Goal: Find contact information: Find contact information

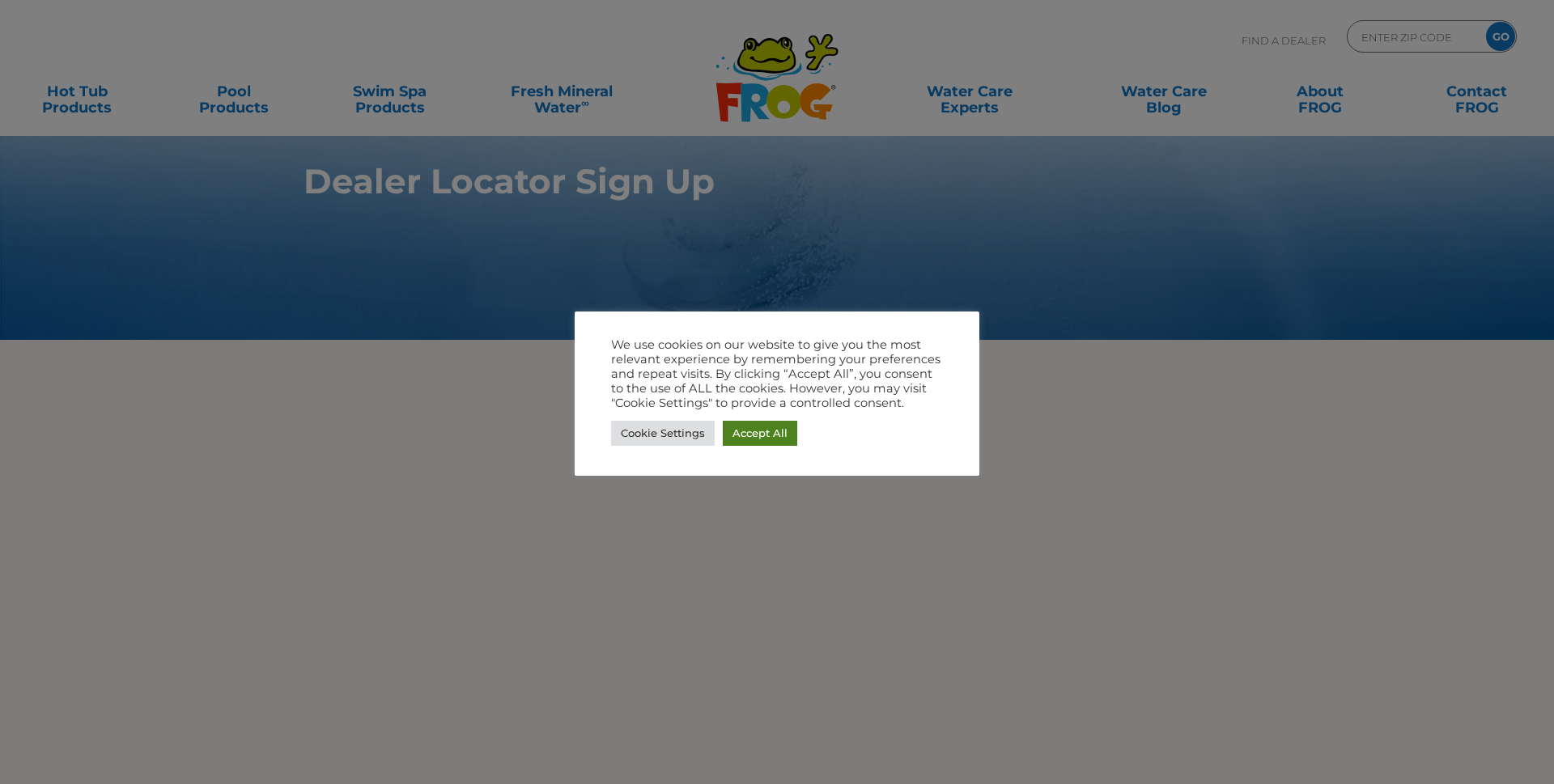
click at [768, 427] on link "Accept All" at bounding box center [760, 433] width 74 height 25
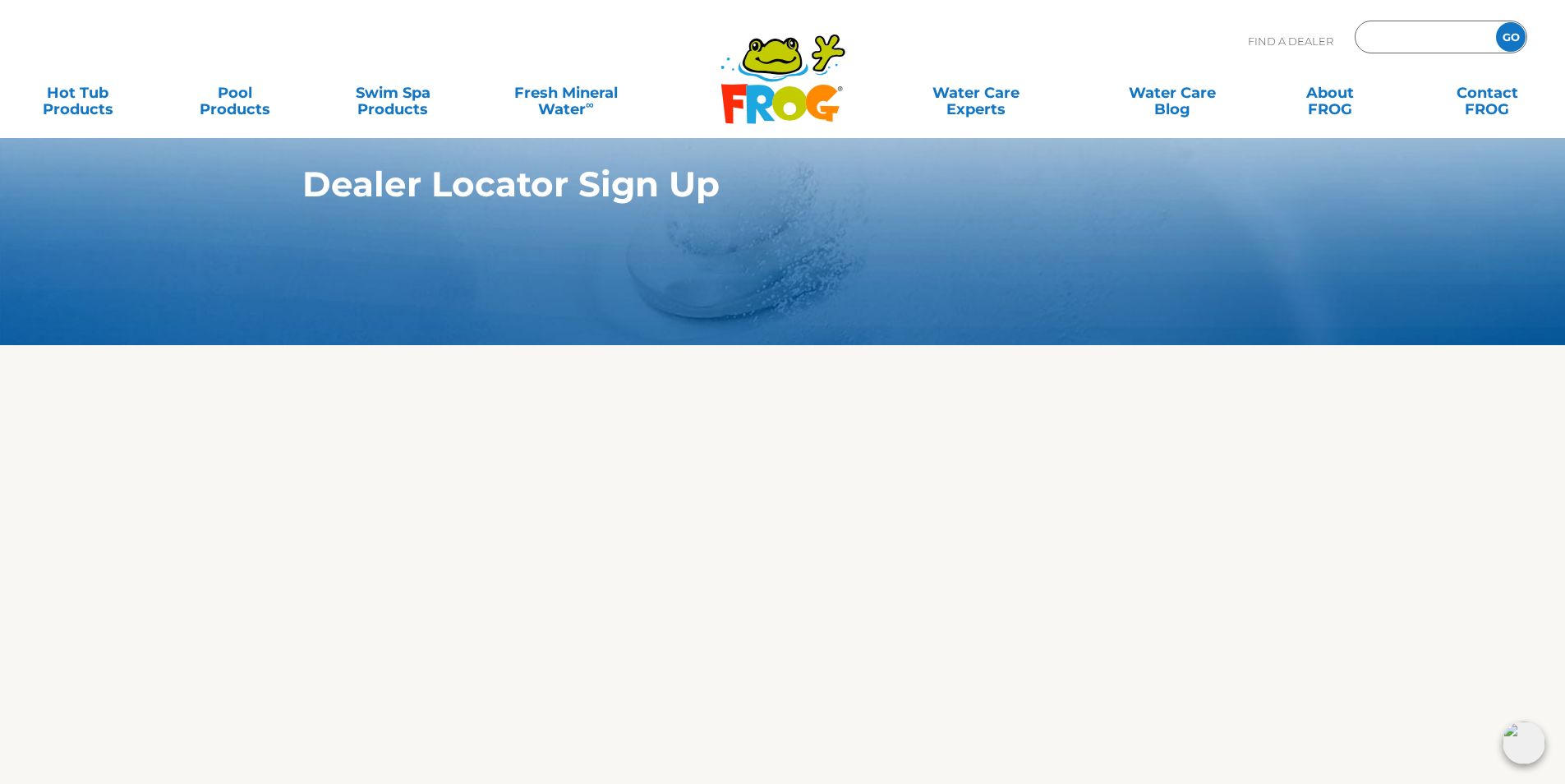
click at [1409, 45] on input "Zip Code Form" at bounding box center [1423, 37] width 111 height 23
type input "96002"
click at [1496, 22] on input "GO" at bounding box center [1510, 36] width 29 height 29
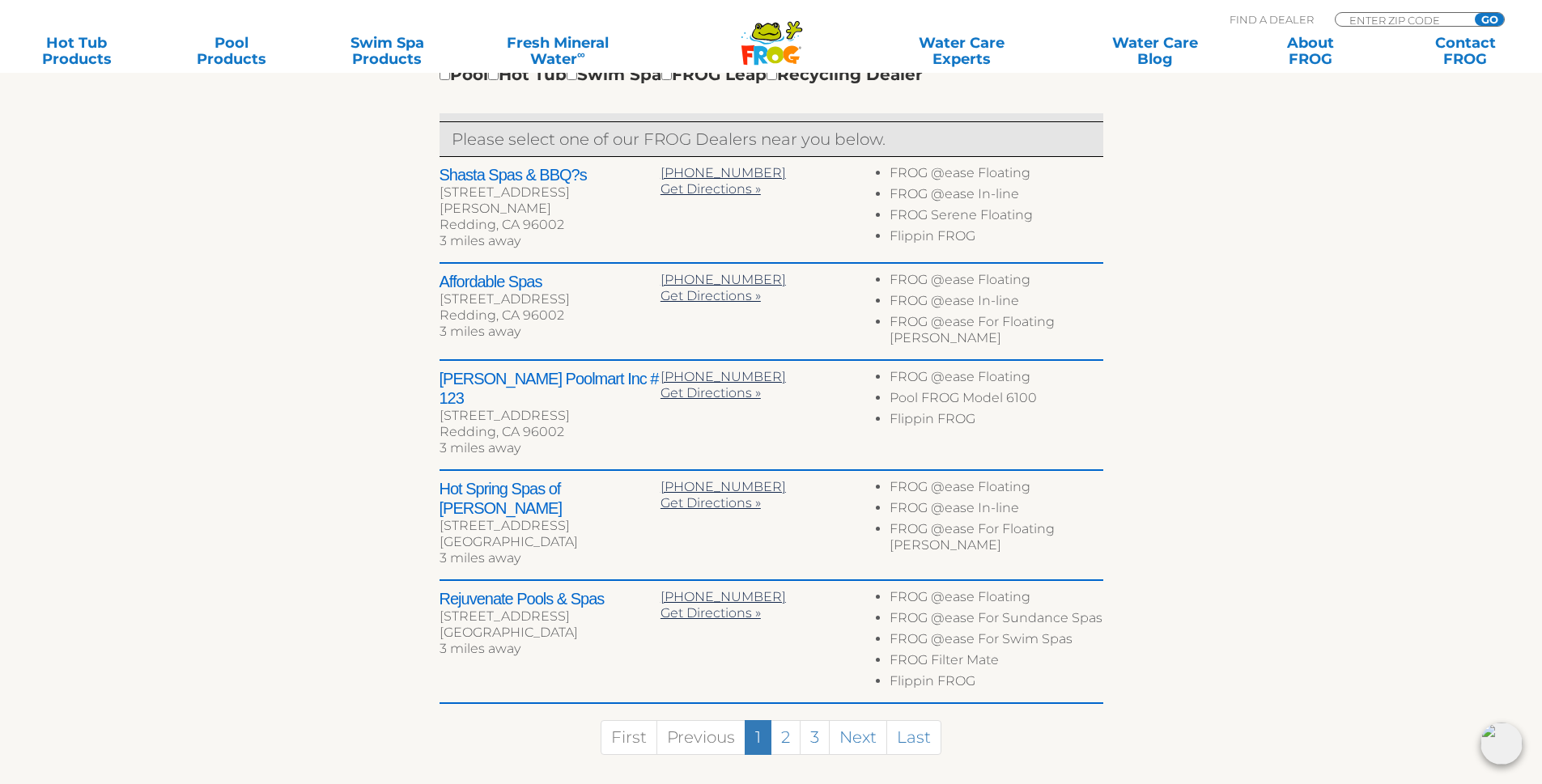
scroll to position [729, 0]
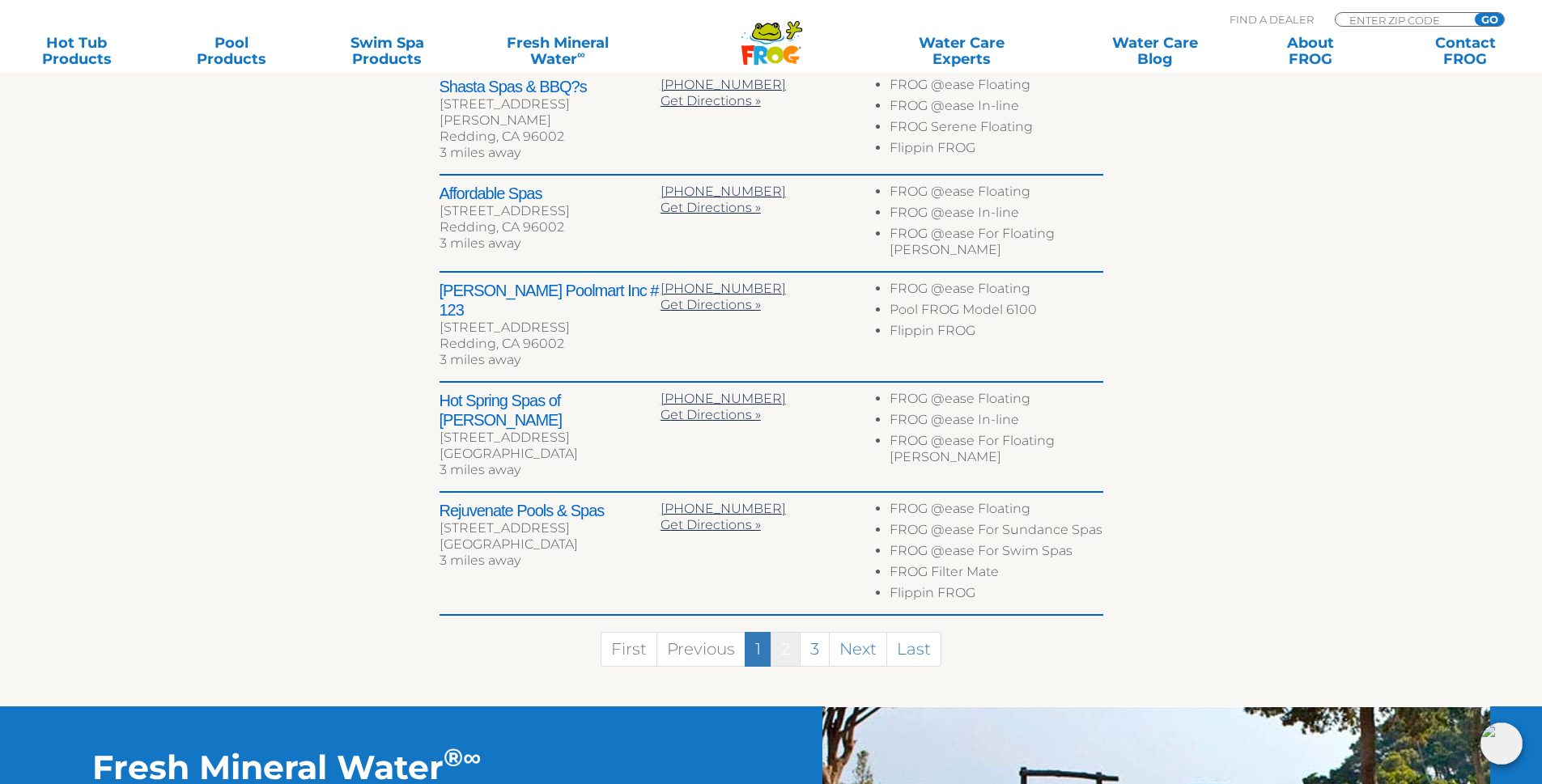
click at [788, 632] on link "2" at bounding box center [786, 649] width 30 height 35
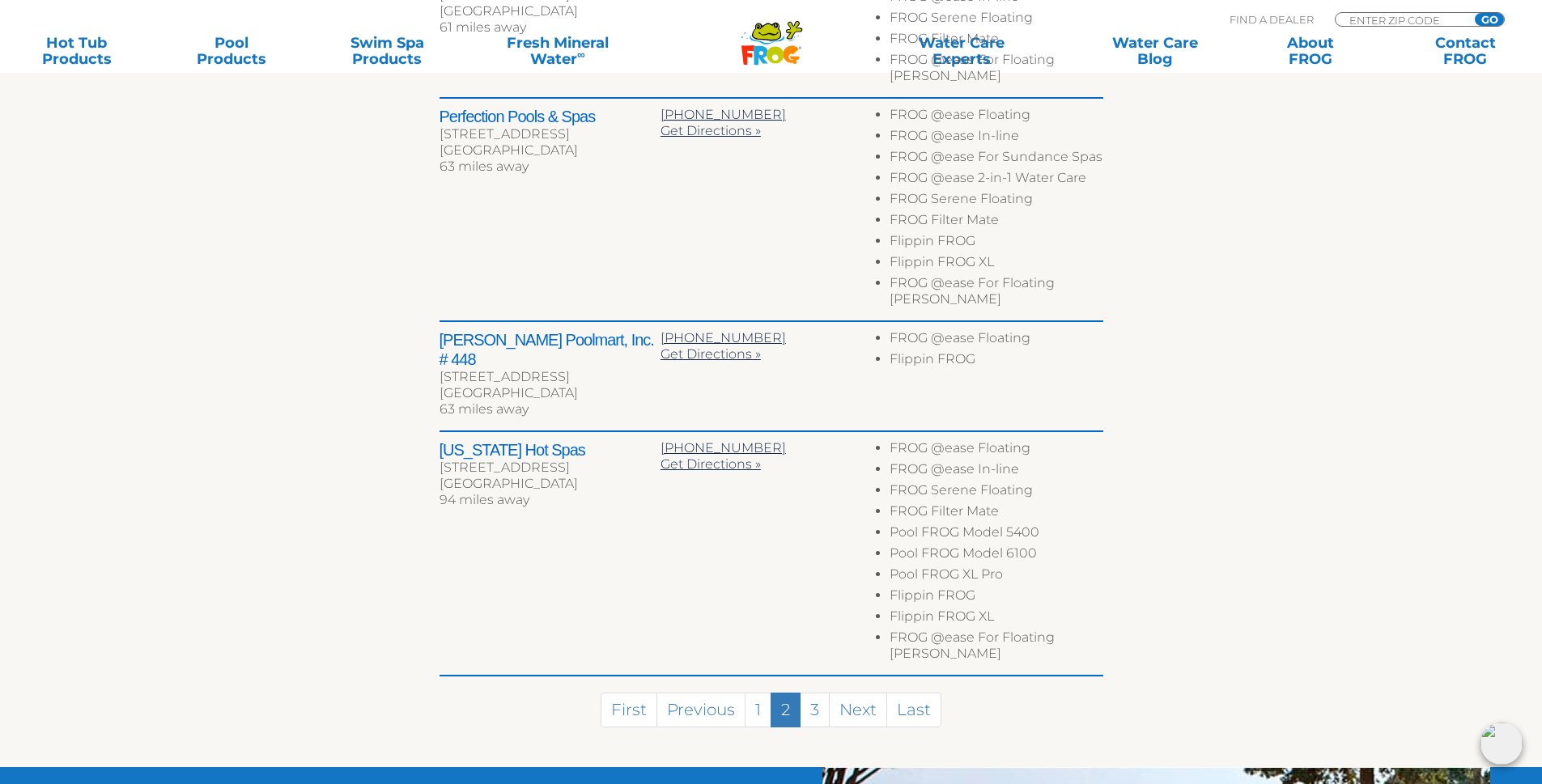
scroll to position [972, 0]
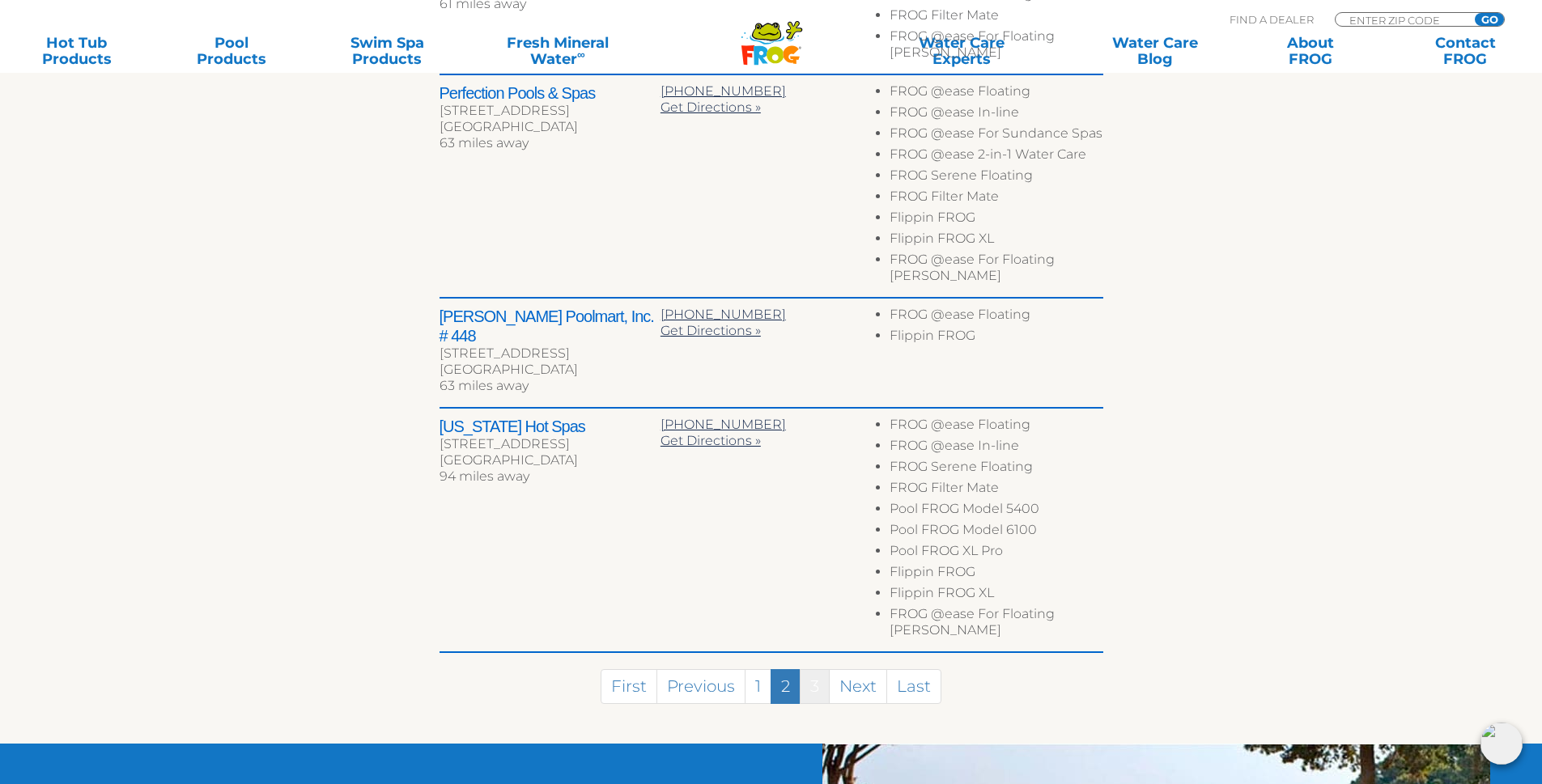
click at [807, 669] on link "3" at bounding box center [815, 687] width 30 height 35
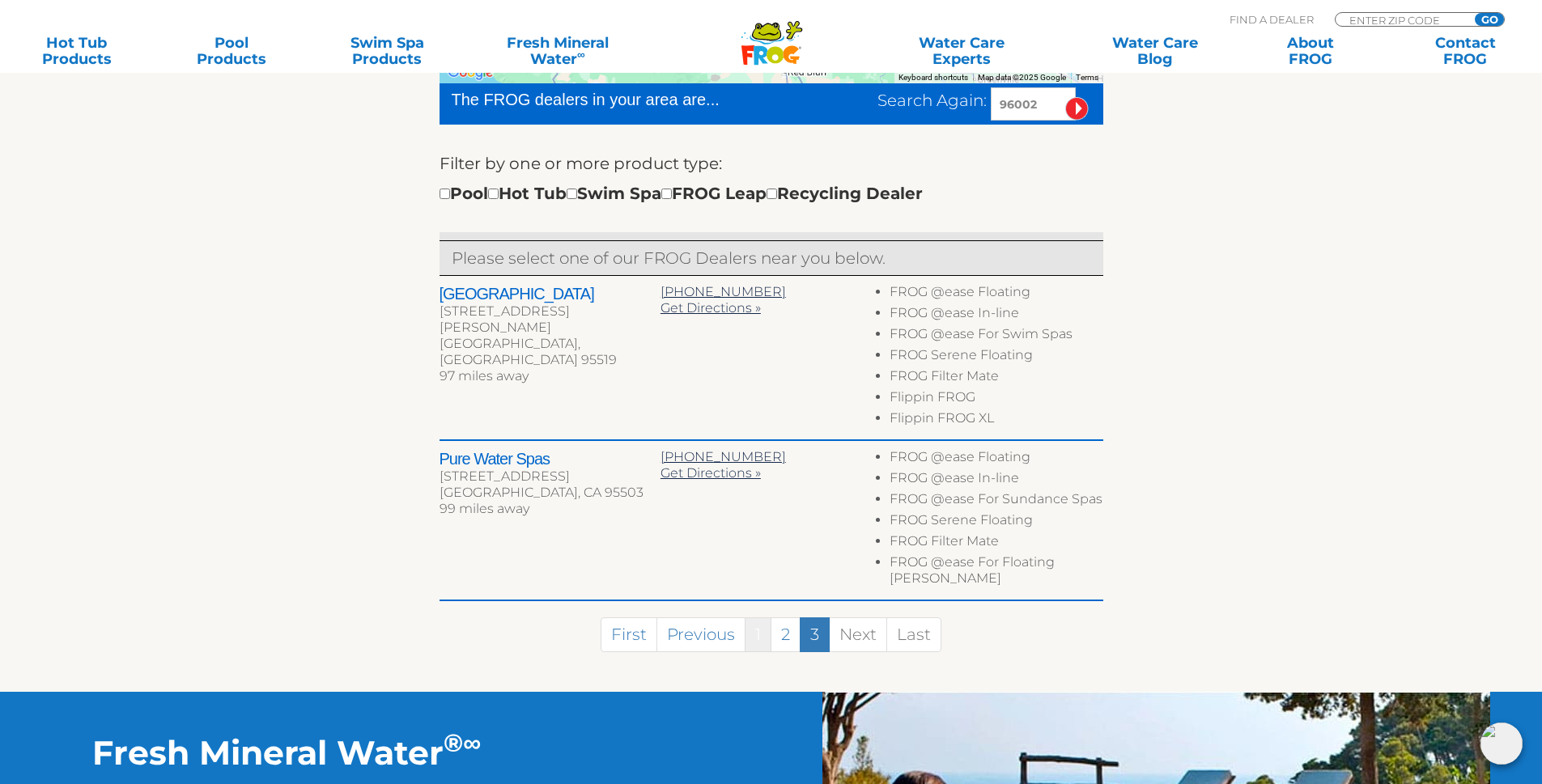
click at [750, 617] on link "1" at bounding box center [758, 634] width 26 height 35
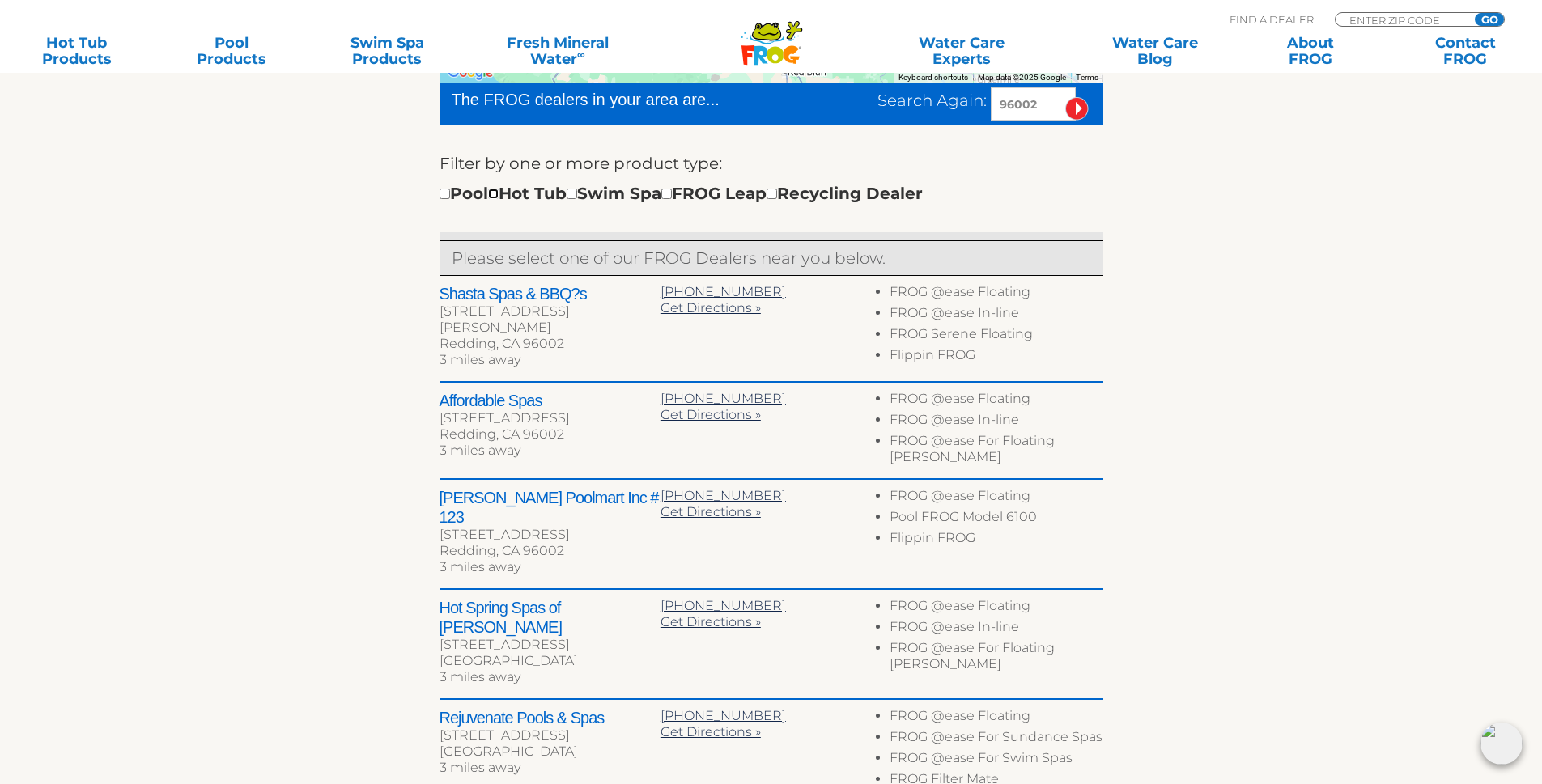
click at [498, 194] on input "checkbox" at bounding box center [493, 193] width 11 height 11
checkbox input "true"
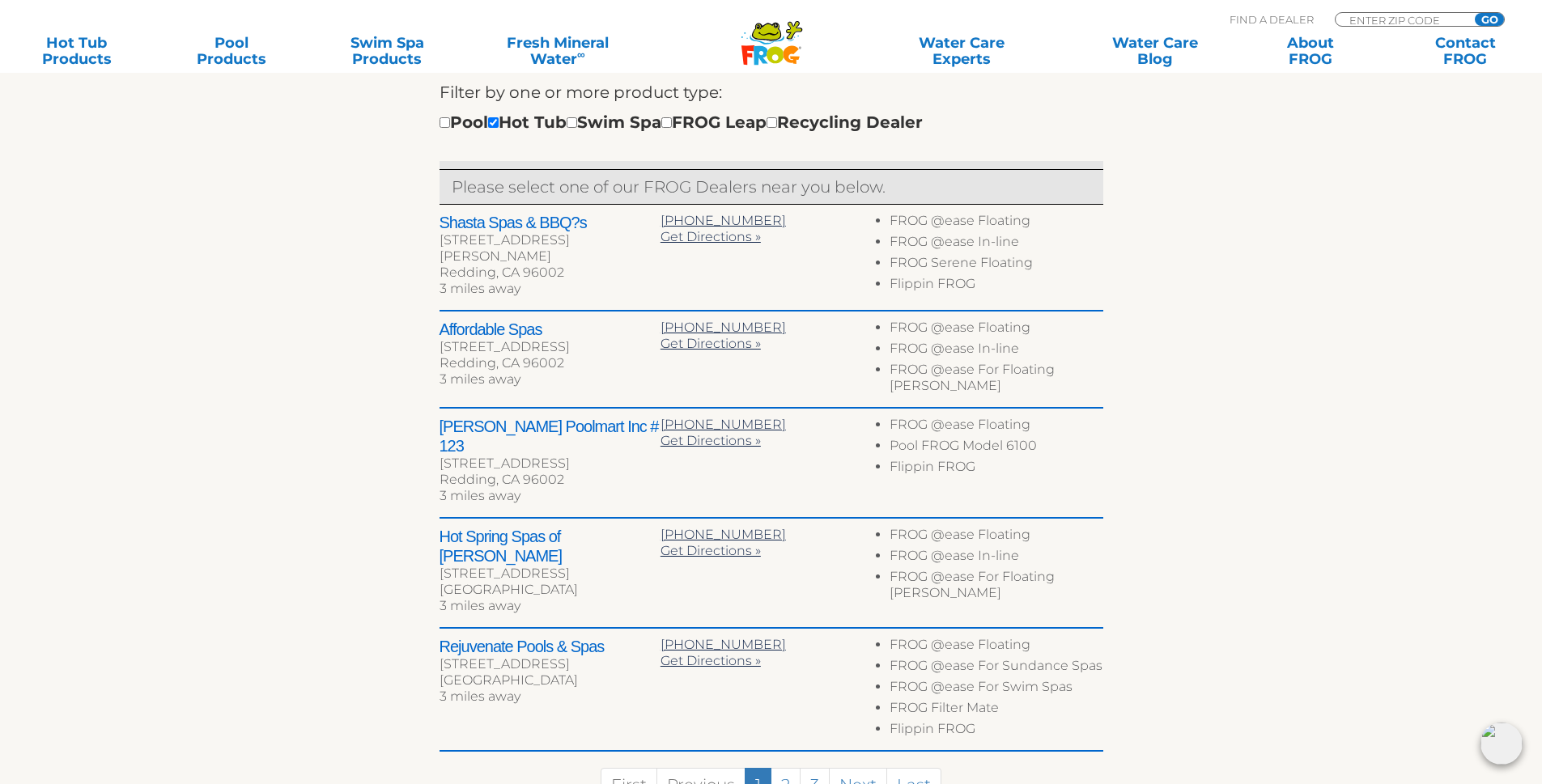
scroll to position [686, 0]
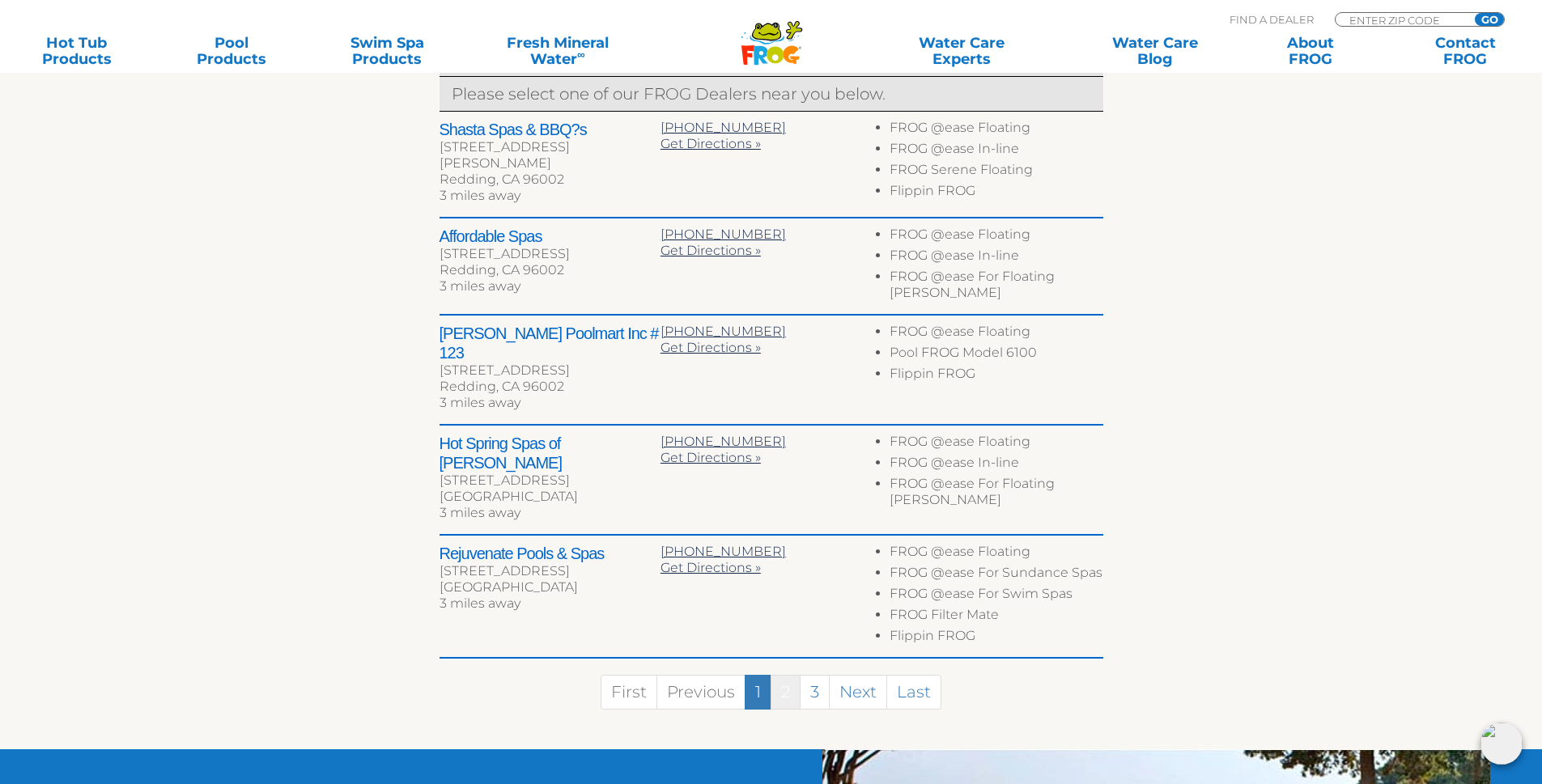
click at [791, 675] on link "2" at bounding box center [786, 692] width 30 height 35
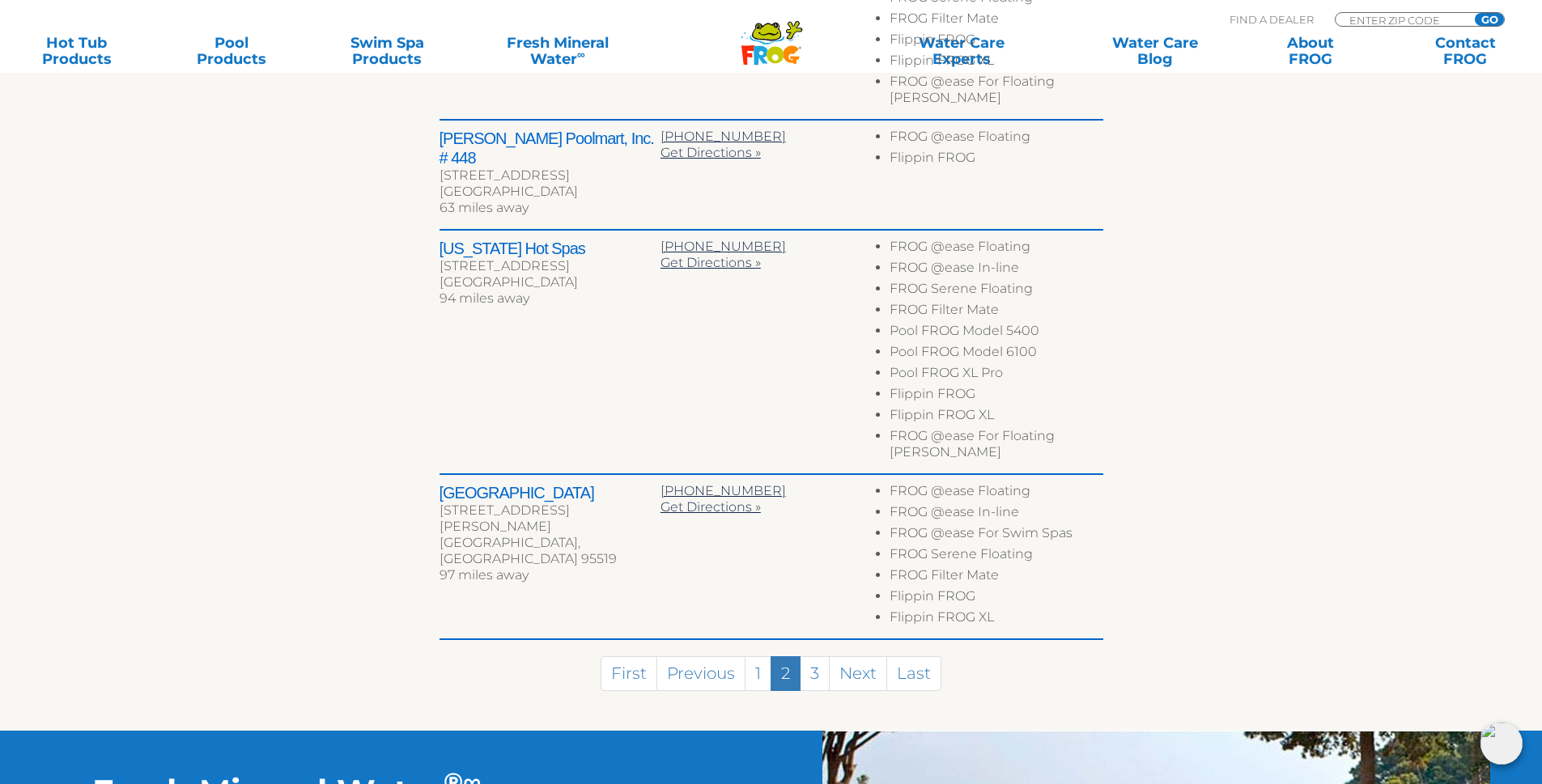
scroll to position [1090, 0]
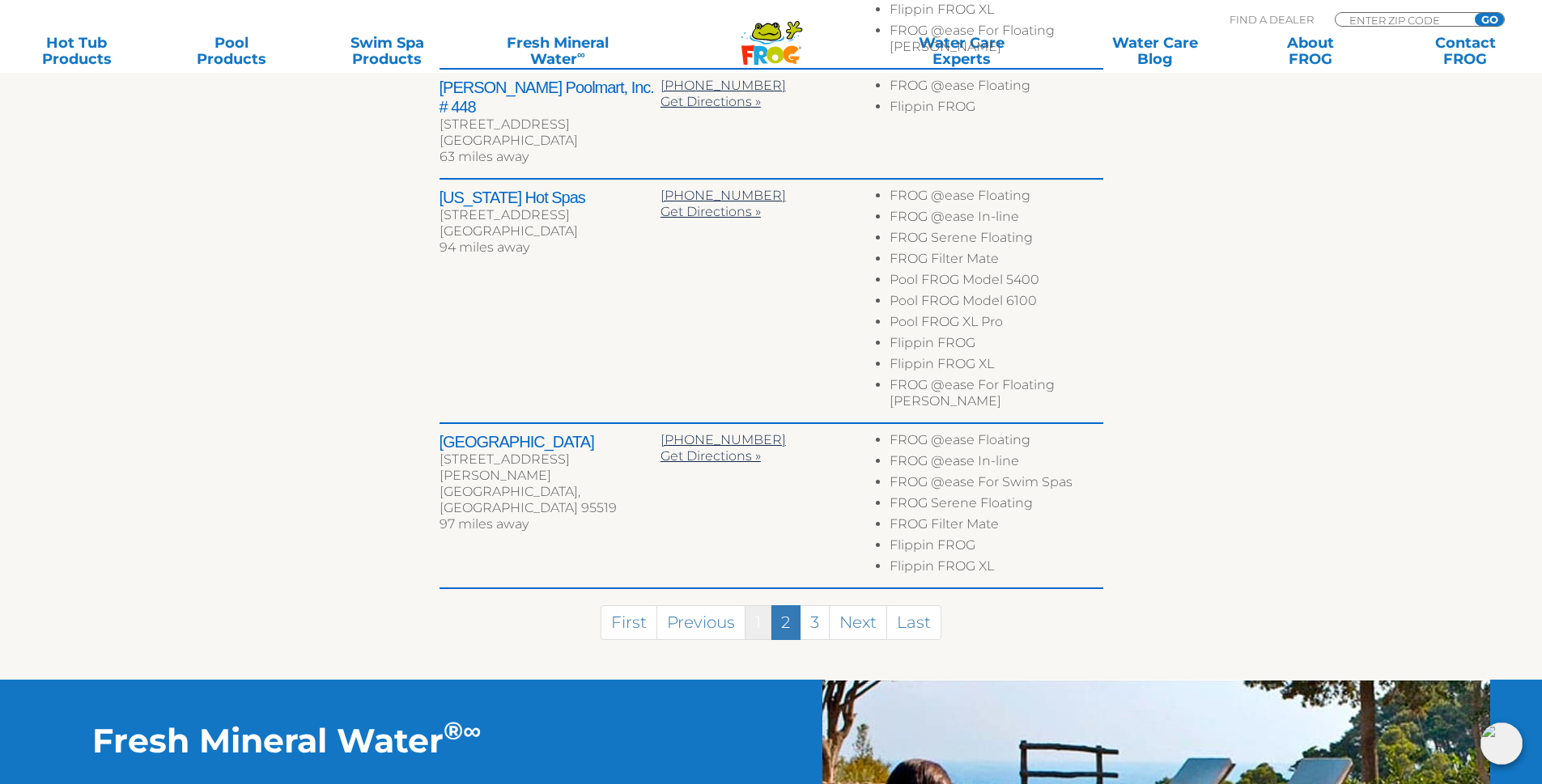
click at [754, 606] on link "1" at bounding box center [758, 623] width 26 height 35
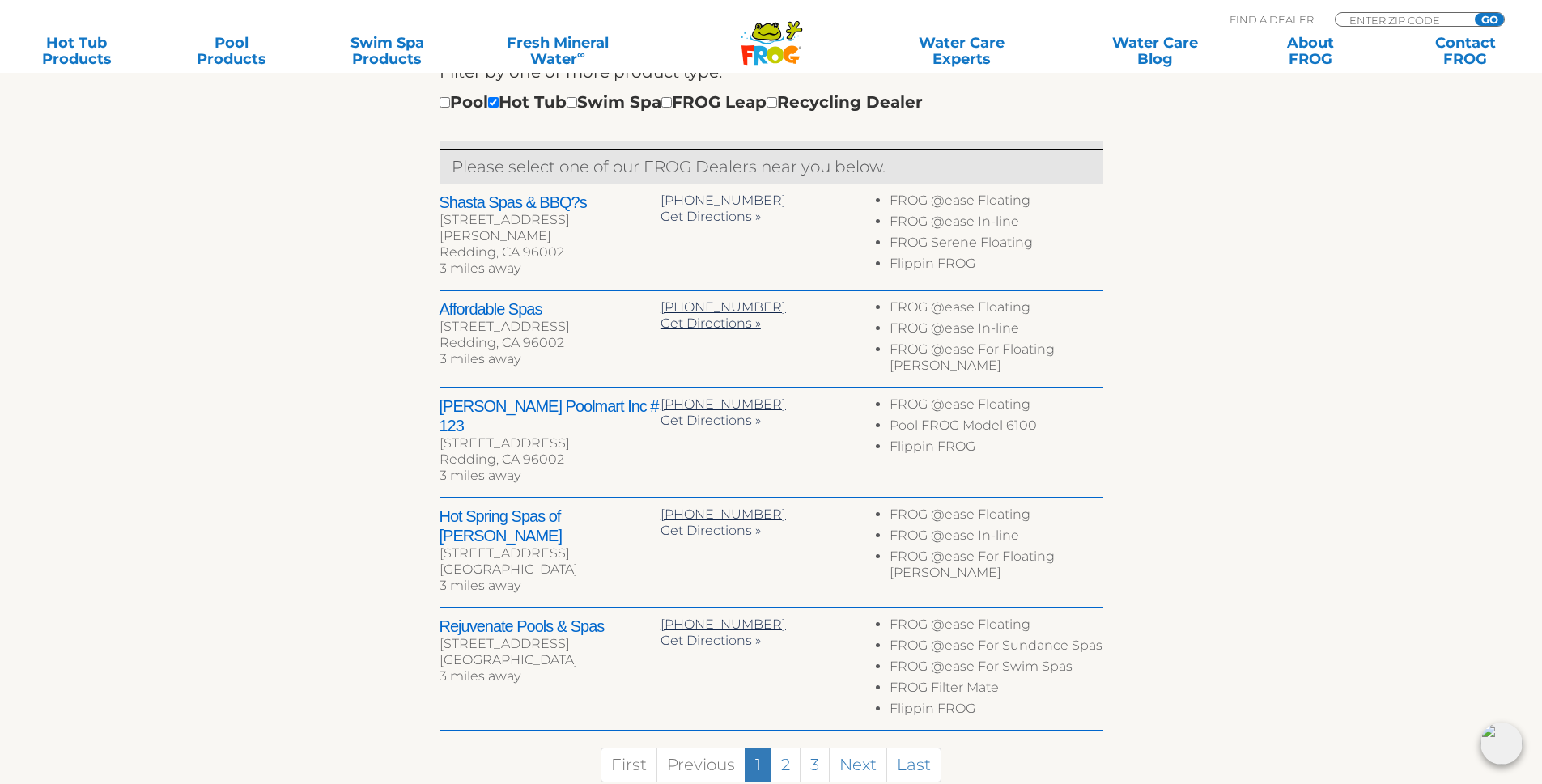
scroll to position [611, 0]
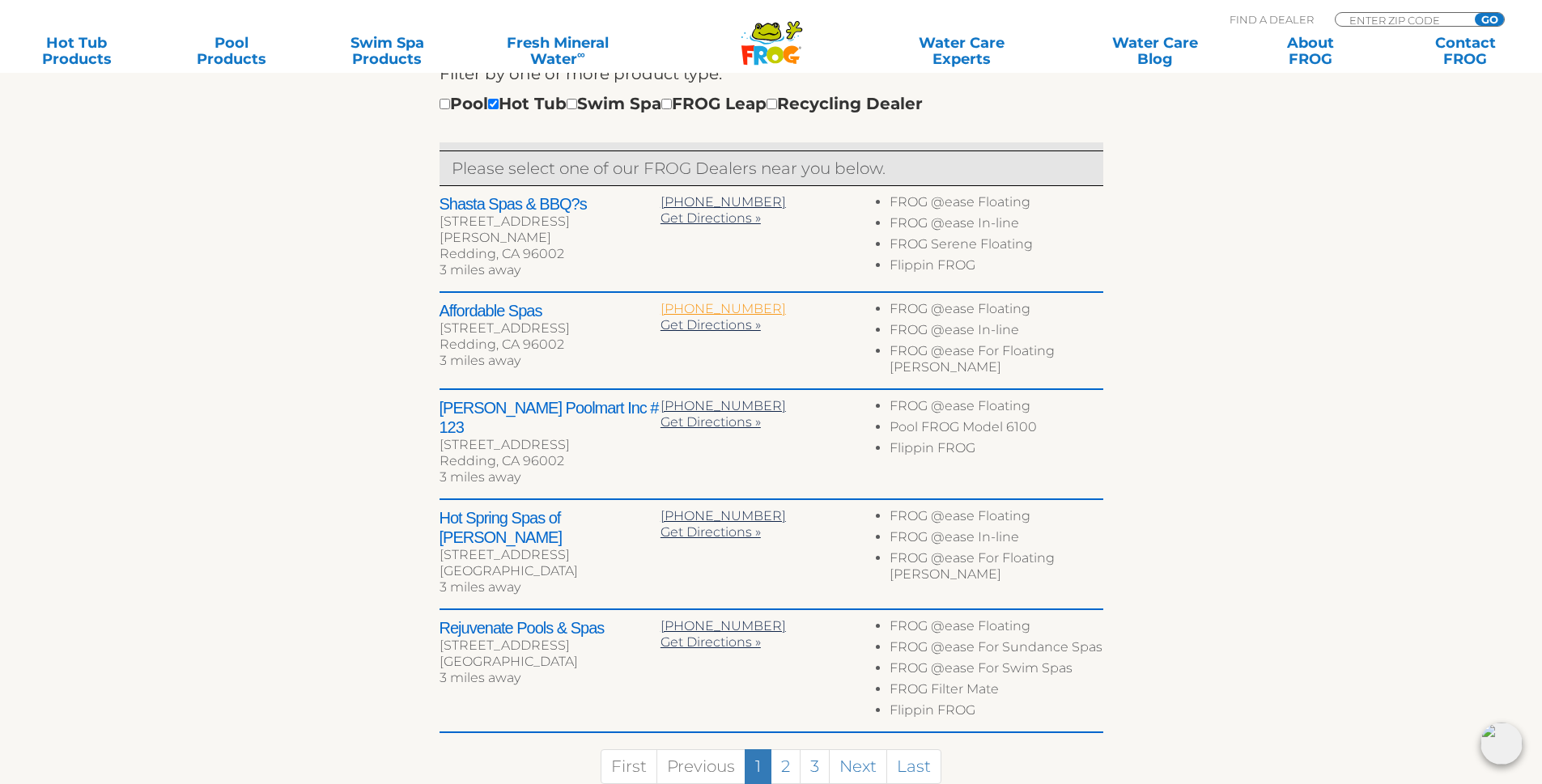
click at [692, 301] on span "[PHONE_NUMBER]" at bounding box center [723, 308] width 126 height 16
